Goal: Navigation & Orientation: Find specific page/section

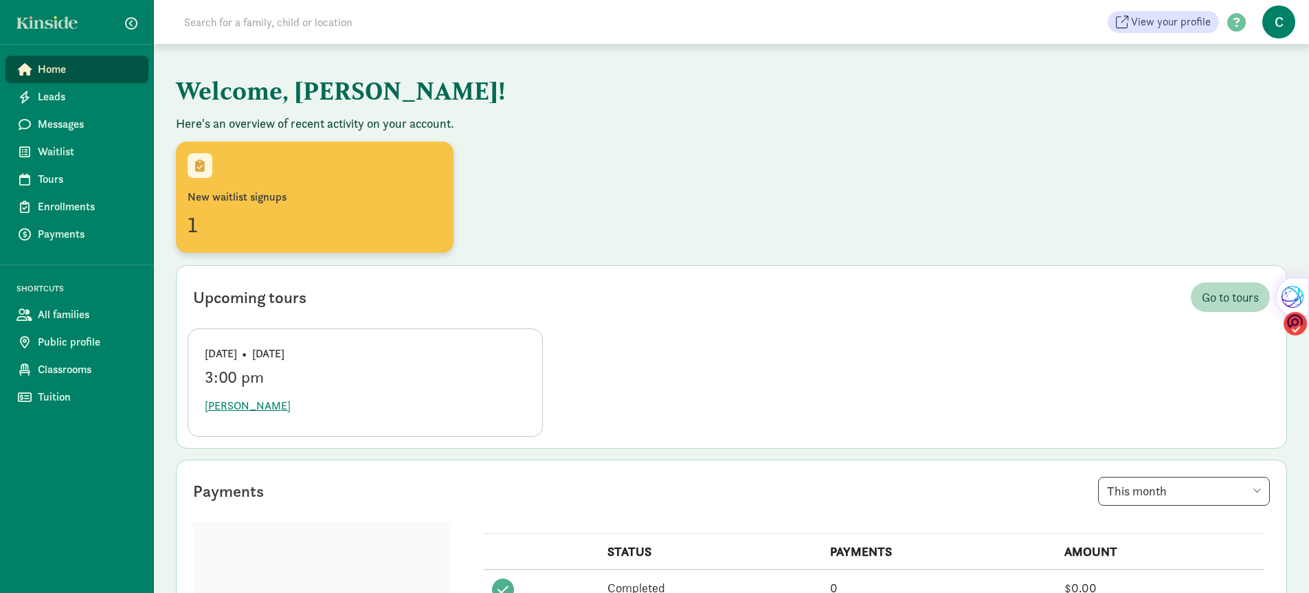
click at [238, 199] on div "New waitlist signups" at bounding box center [315, 197] width 254 height 16
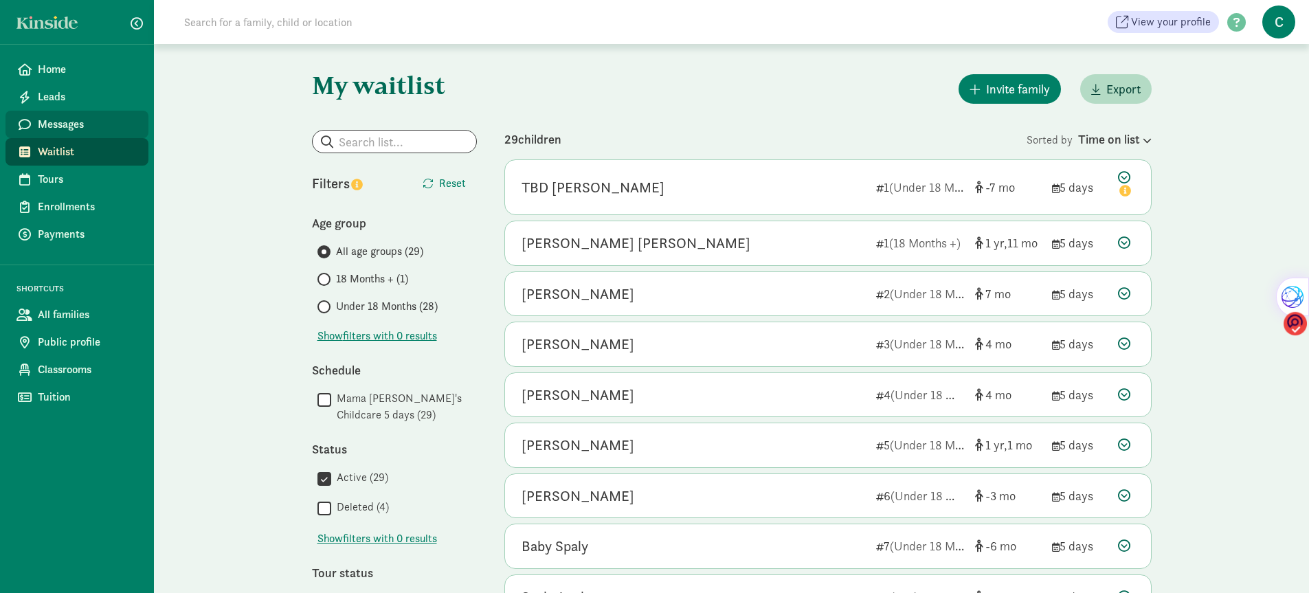
click at [63, 120] on span "Messages" at bounding box center [88, 124] width 100 height 16
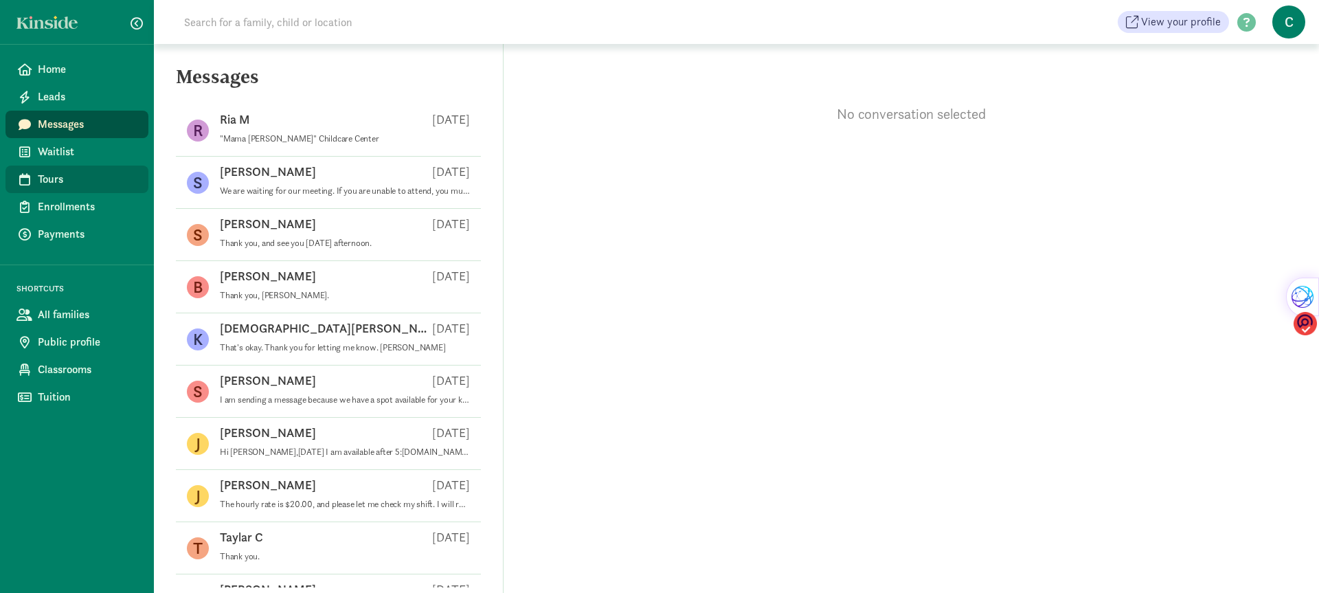
click at [61, 181] on span "Tours" at bounding box center [88, 179] width 100 height 16
